Goal: Task Accomplishment & Management: Use online tool/utility

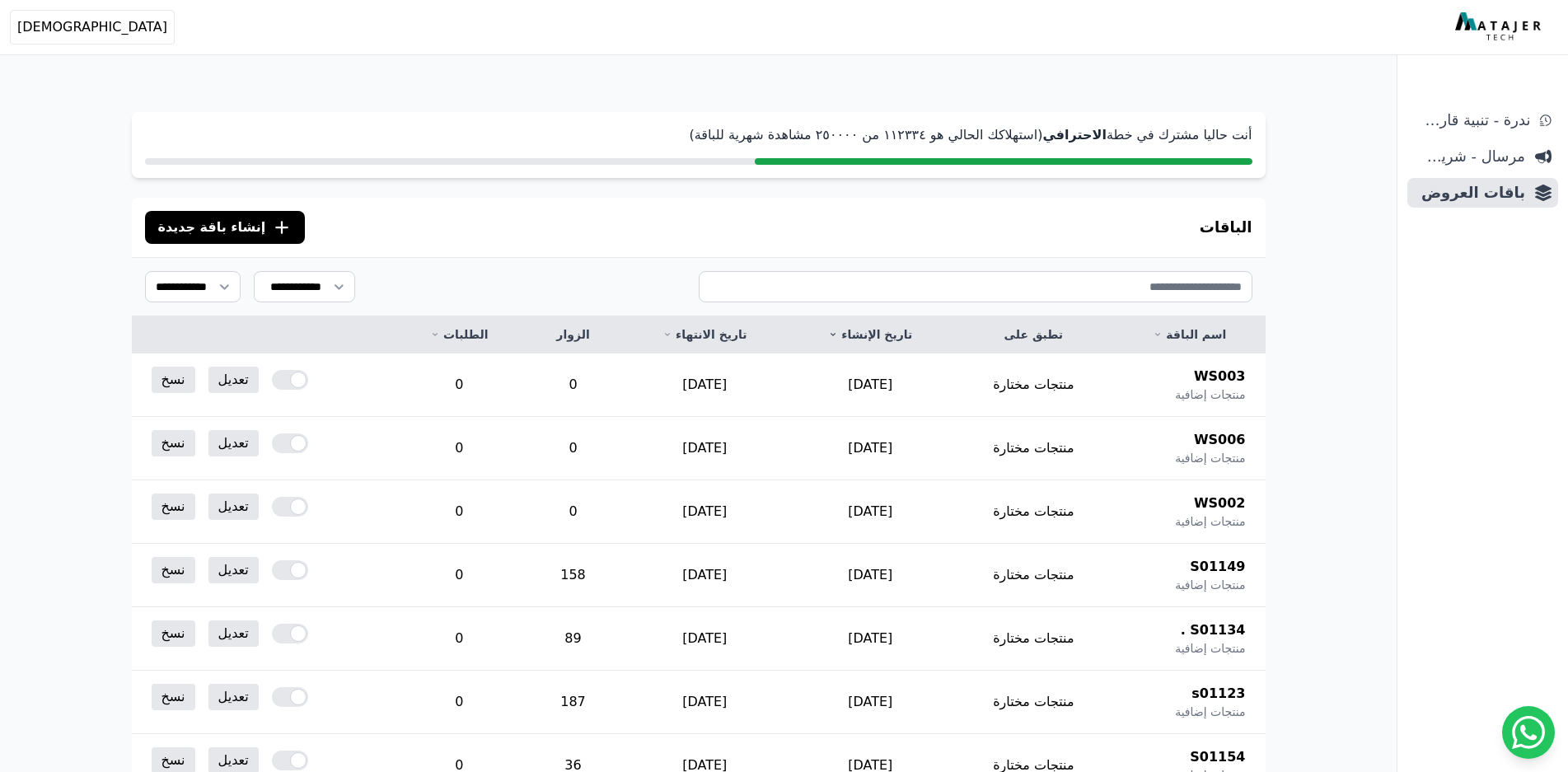
click at [755, 162] on div at bounding box center [1004, 161] width 498 height 7
